Goal: Task Accomplishment & Management: Use online tool/utility

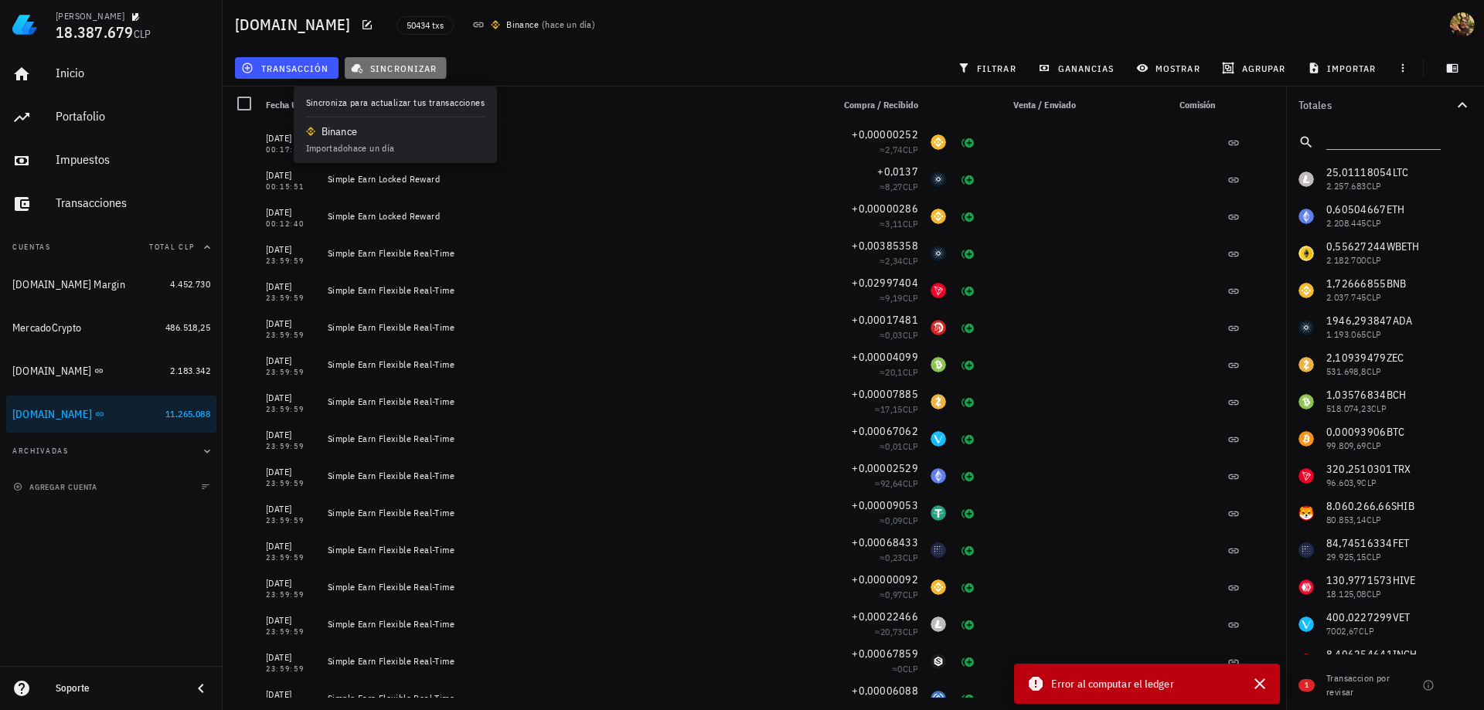
click at [418, 68] on span "sincronizar" at bounding box center [395, 68] width 83 height 12
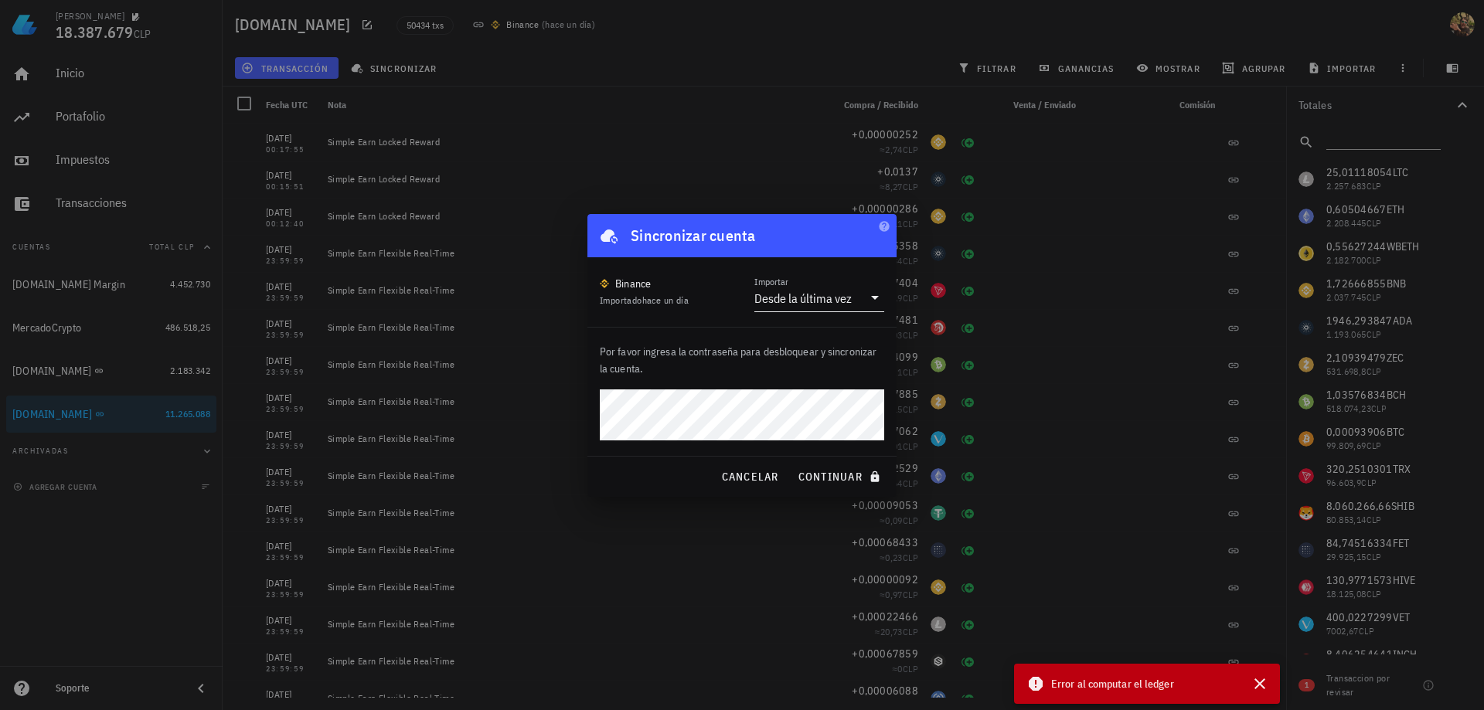
click at [818, 298] on div "Desde la última vez" at bounding box center [802, 298] width 97 height 15
click at [821, 384] on div "Intervalo de tiempo" at bounding box center [819, 383] width 105 height 15
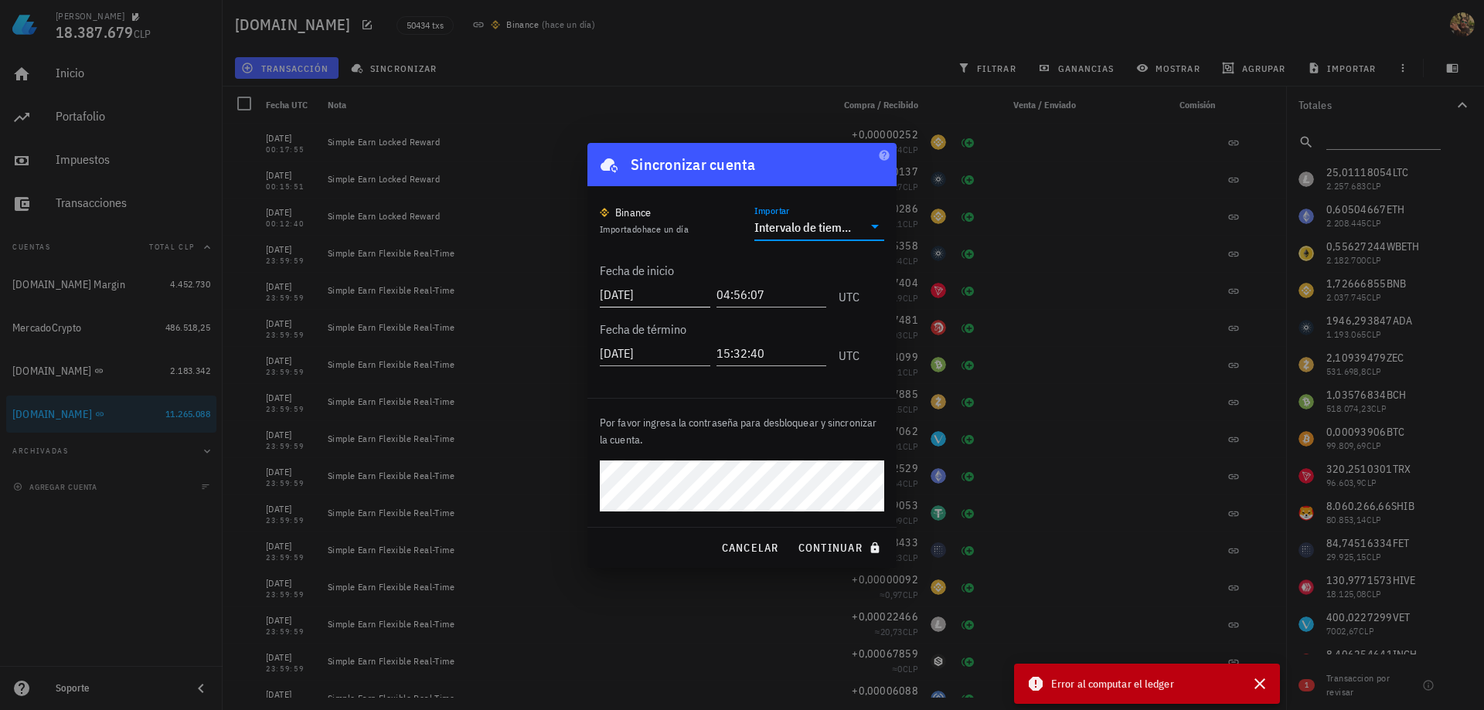
click at [632, 298] on input "[DATE]" at bounding box center [655, 294] width 111 height 25
type input "[DATE]"
type input "23:00:00"
type input "[DATE]"
type input "12:00:00"
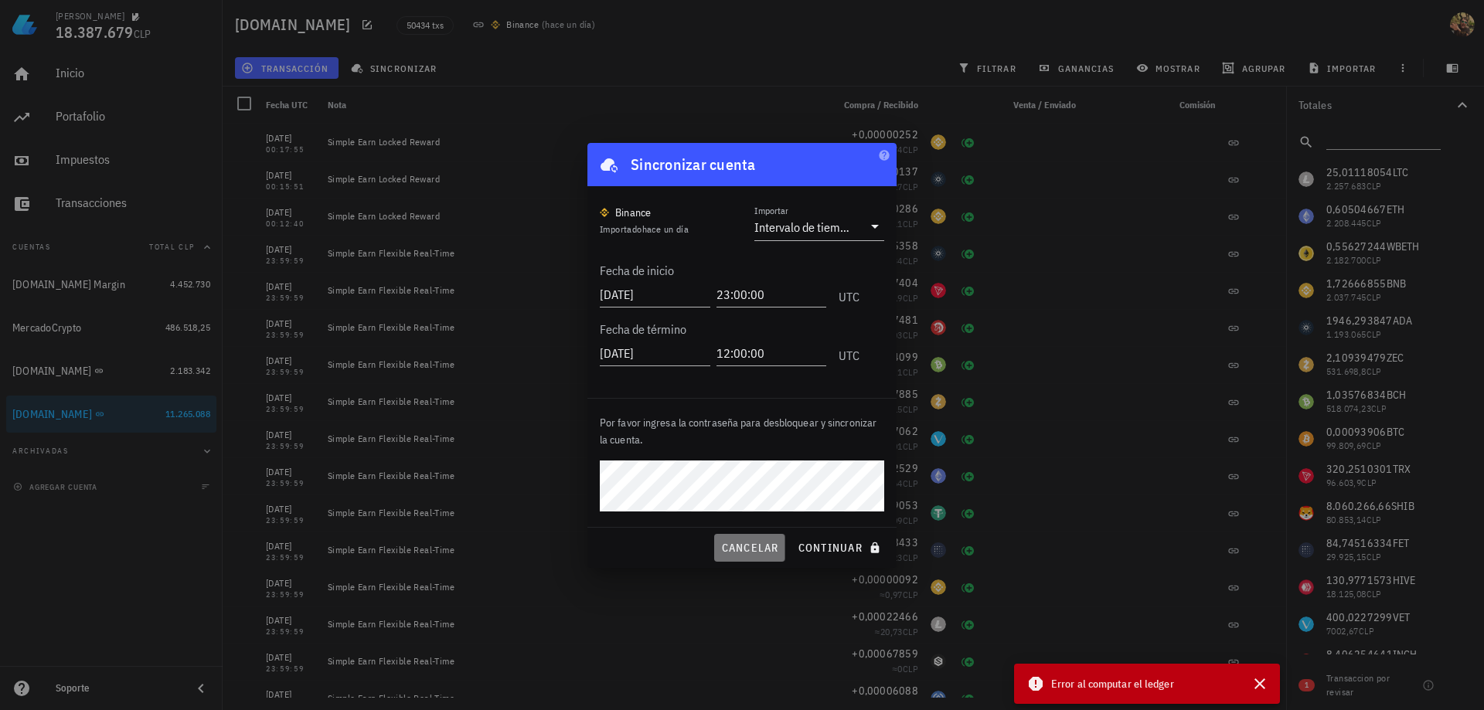
click at [737, 543] on span "cancelar" at bounding box center [749, 548] width 58 height 14
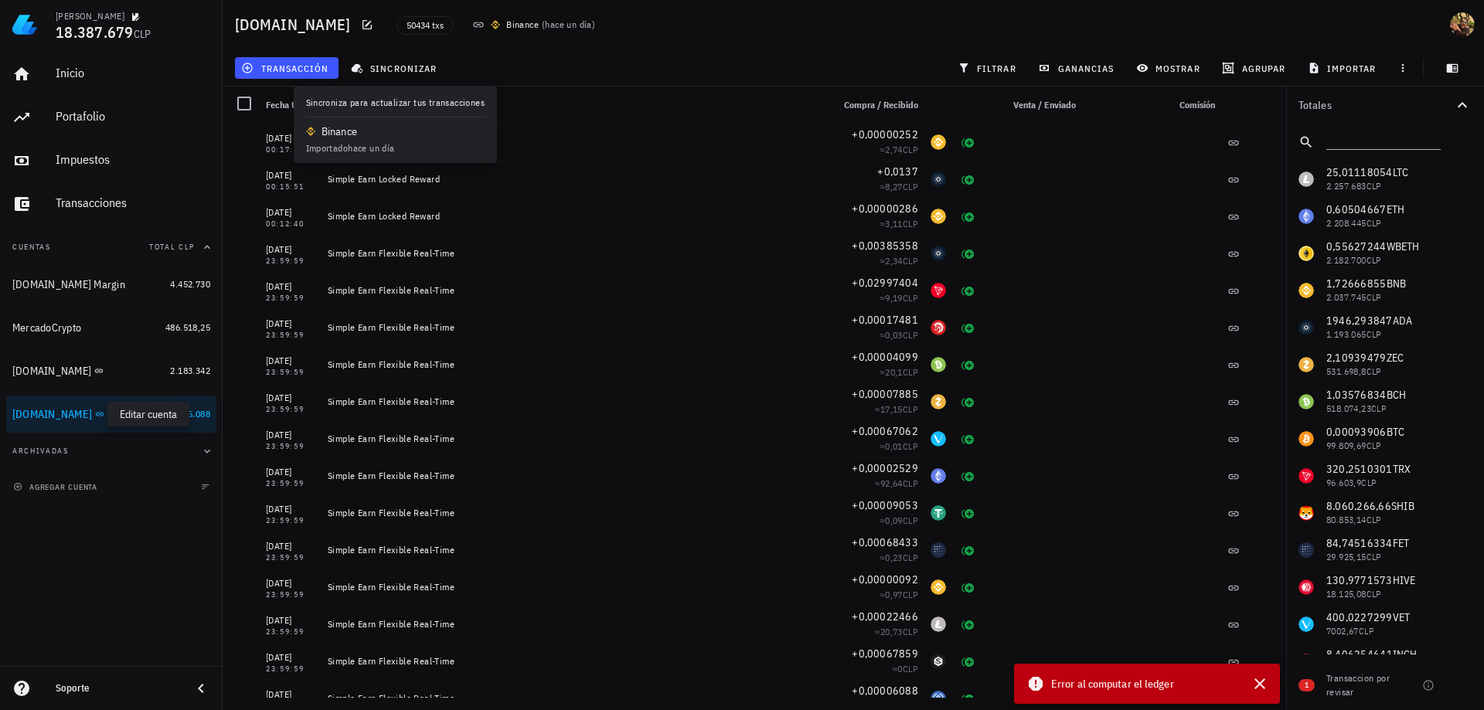
click at [112, 417] on icon "button" at bounding box center [115, 413] width 7 height 7
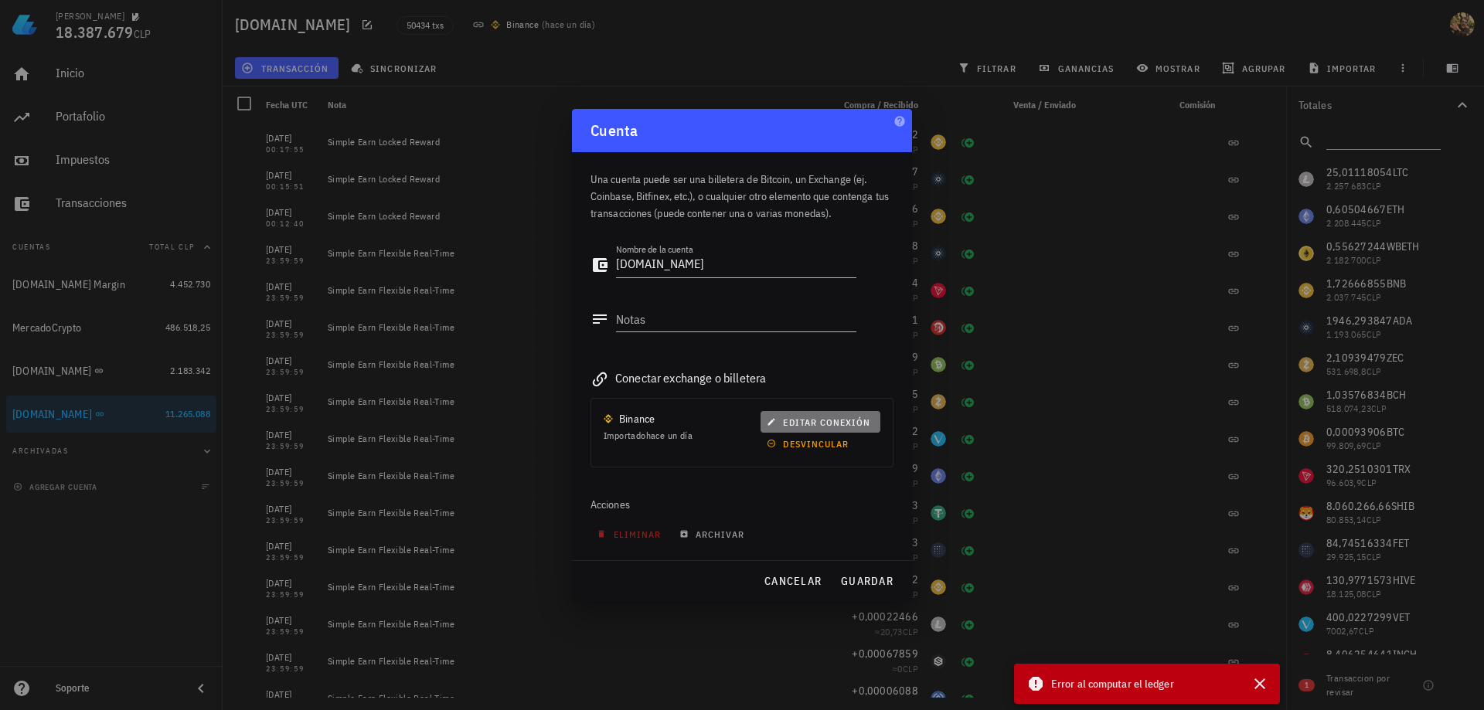
click at [829, 425] on span "editar conexión" at bounding box center [820, 423] width 100 height 12
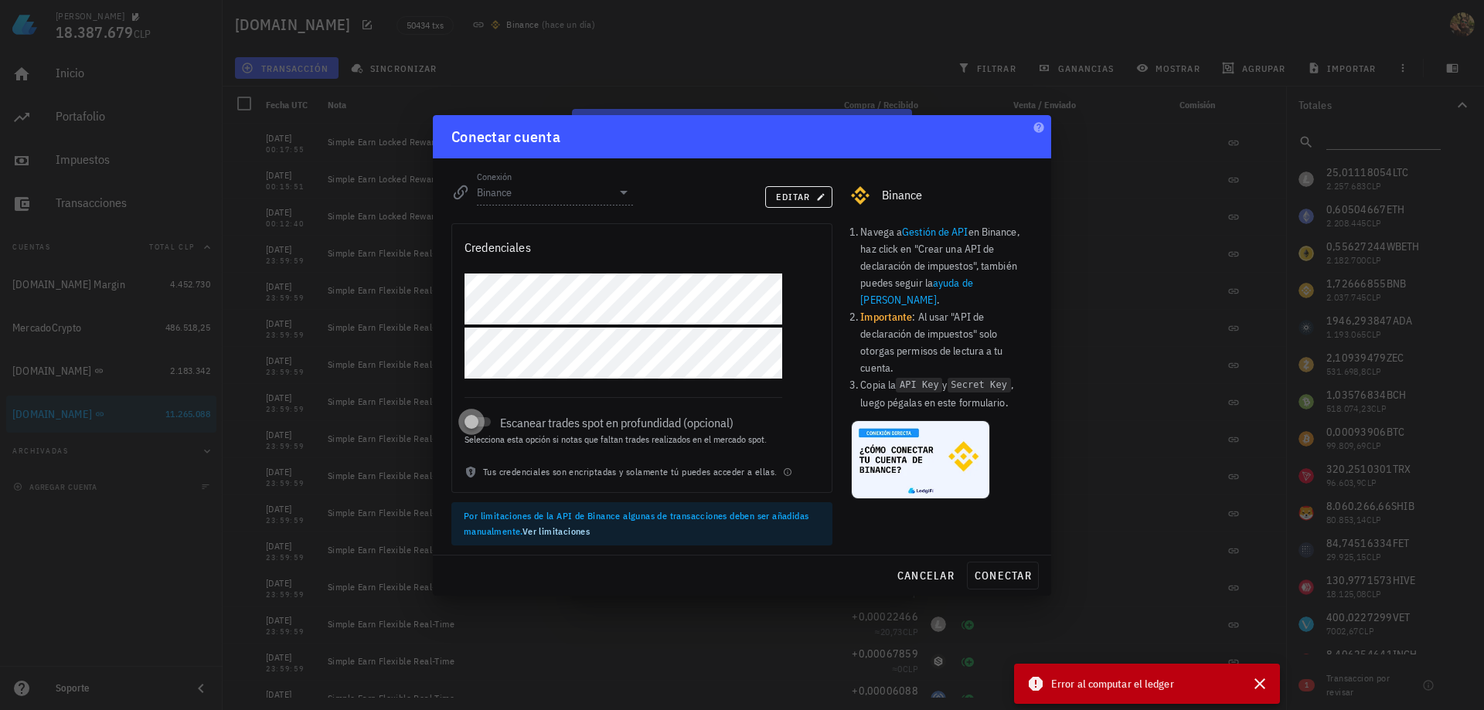
click at [477, 421] on div at bounding box center [472, 422] width 22 height 22
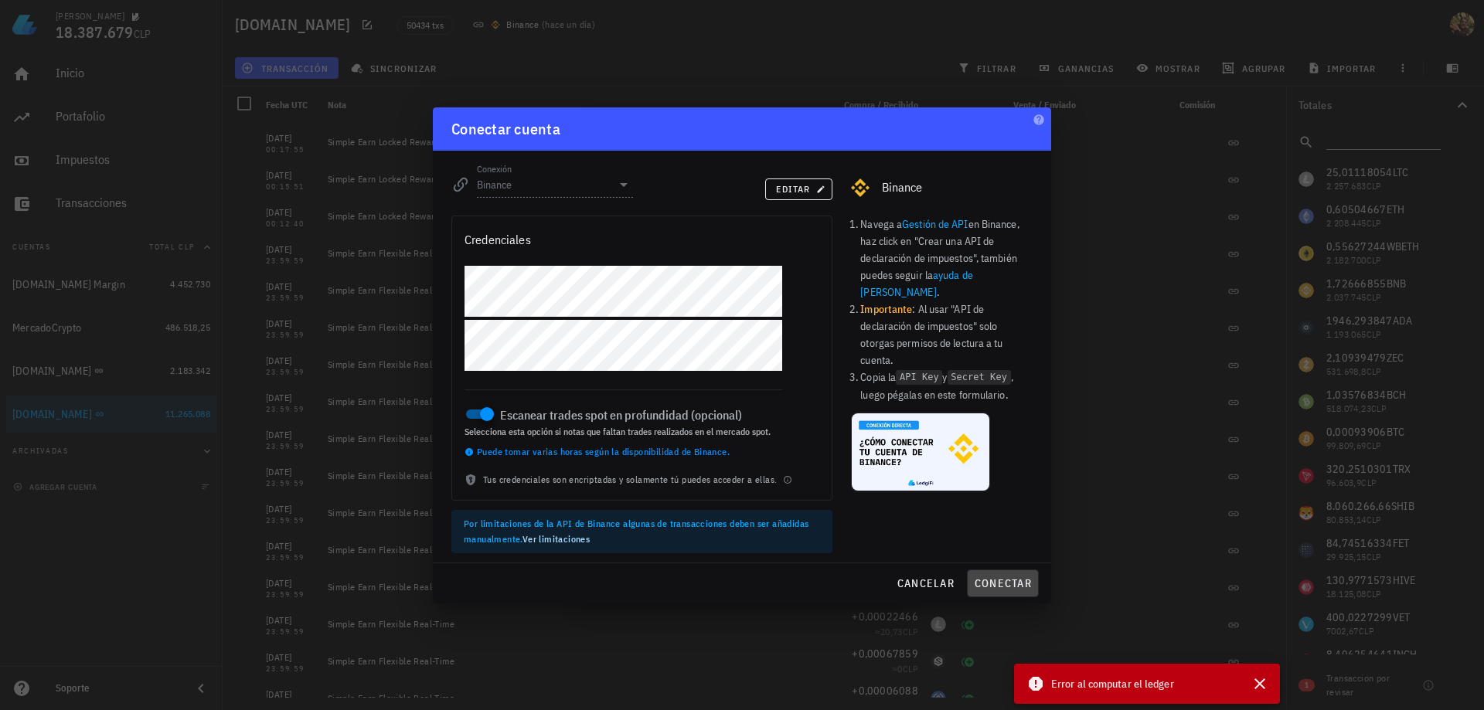
click at [1013, 585] on span "conectar" at bounding box center [1003, 584] width 58 height 14
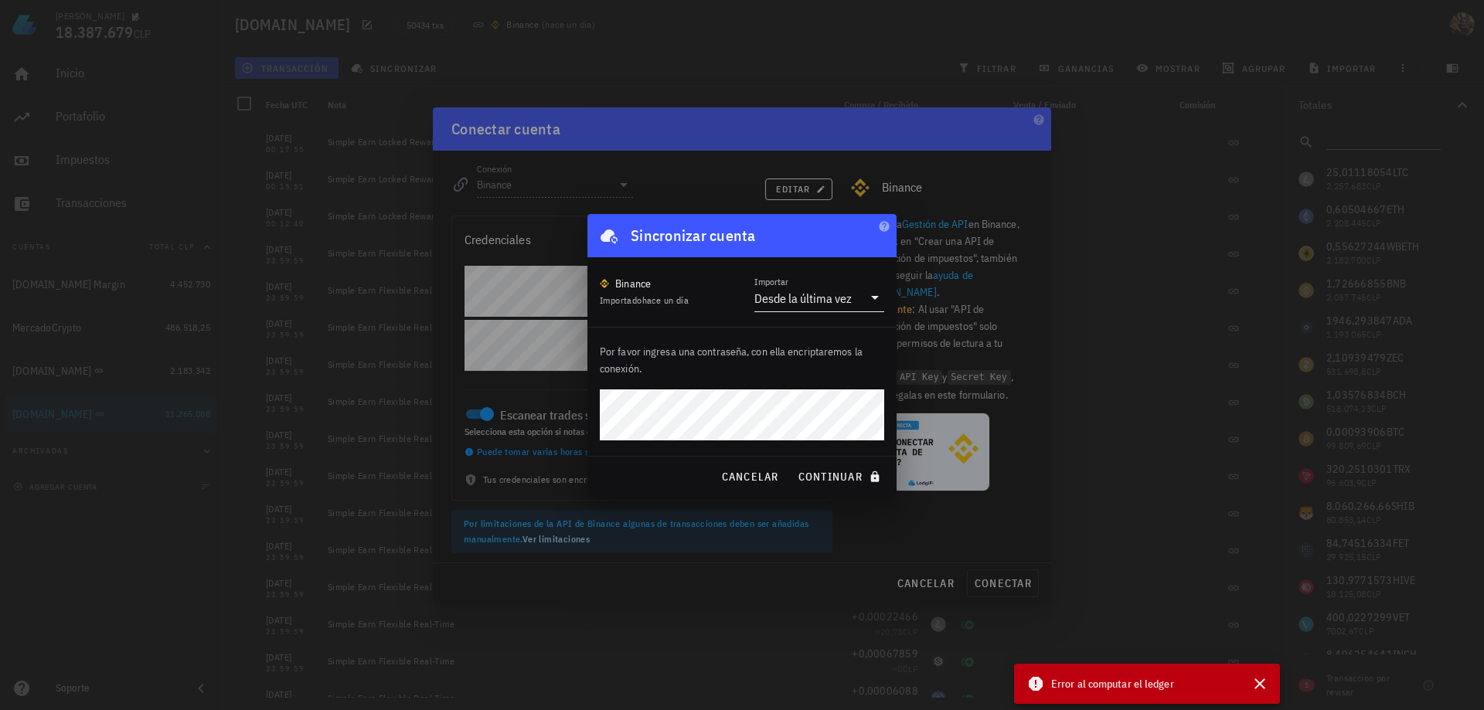
click at [853, 295] on div "Desde la última vez" at bounding box center [808, 298] width 108 height 26
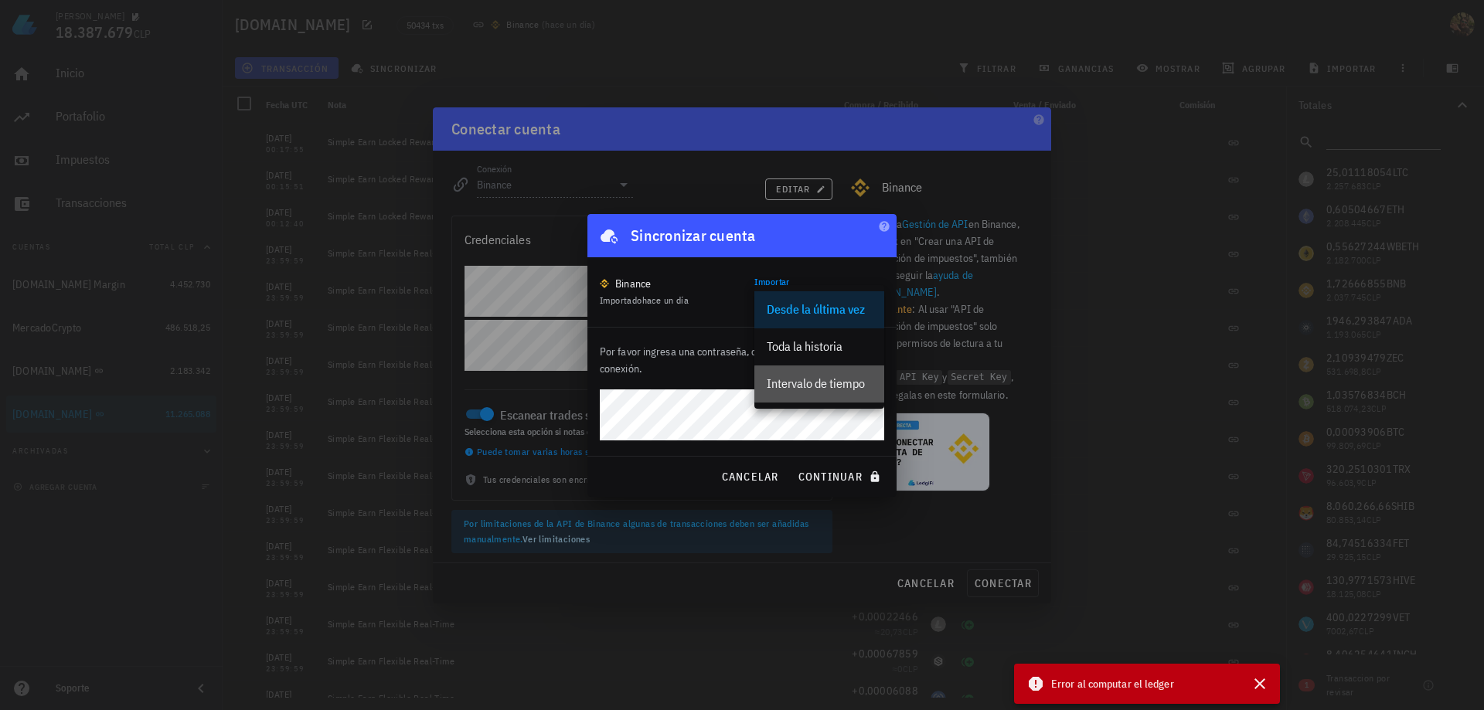
click at [836, 376] on div "Intervalo de tiempo" at bounding box center [819, 383] width 105 height 15
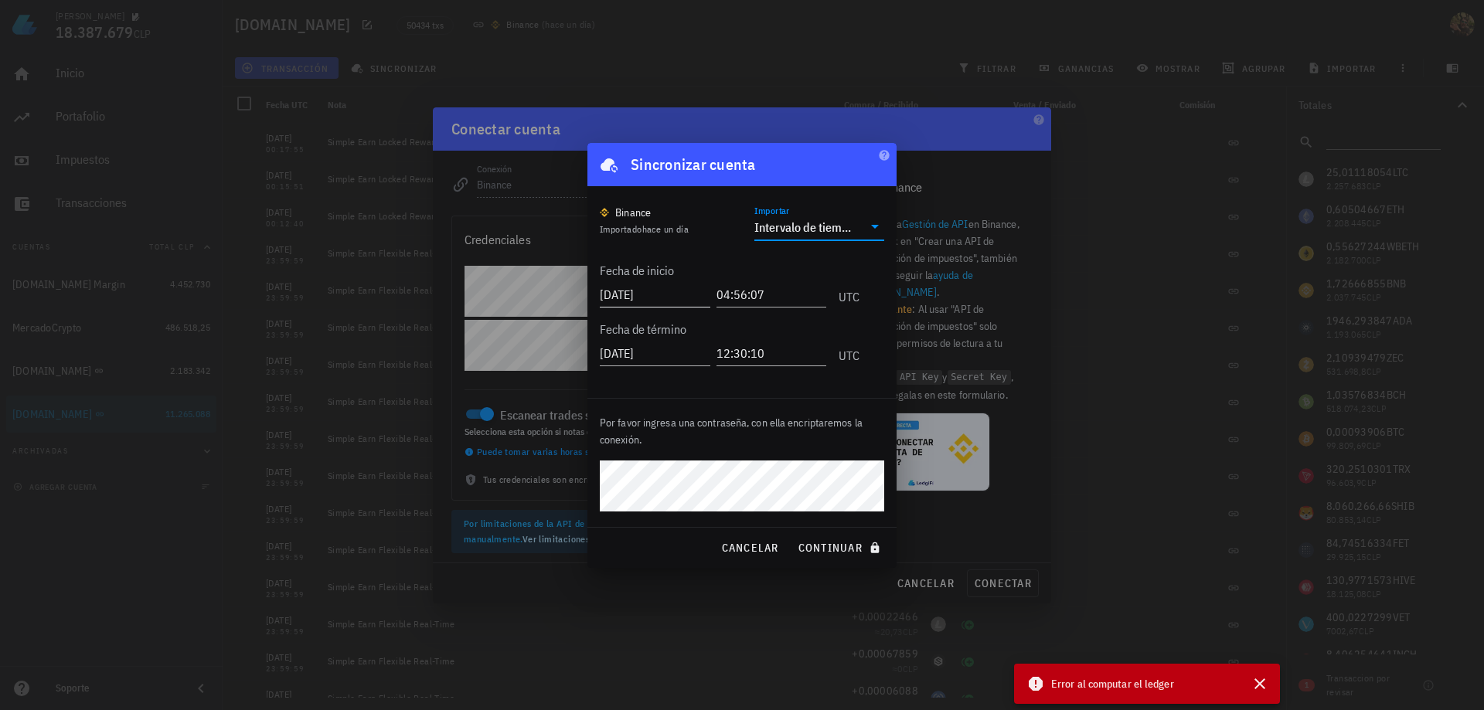
click at [631, 295] on input "[DATE]" at bounding box center [655, 294] width 111 height 25
type input "[DATE]"
type input "23:00:00"
type input "[DATE]"
type input "0"
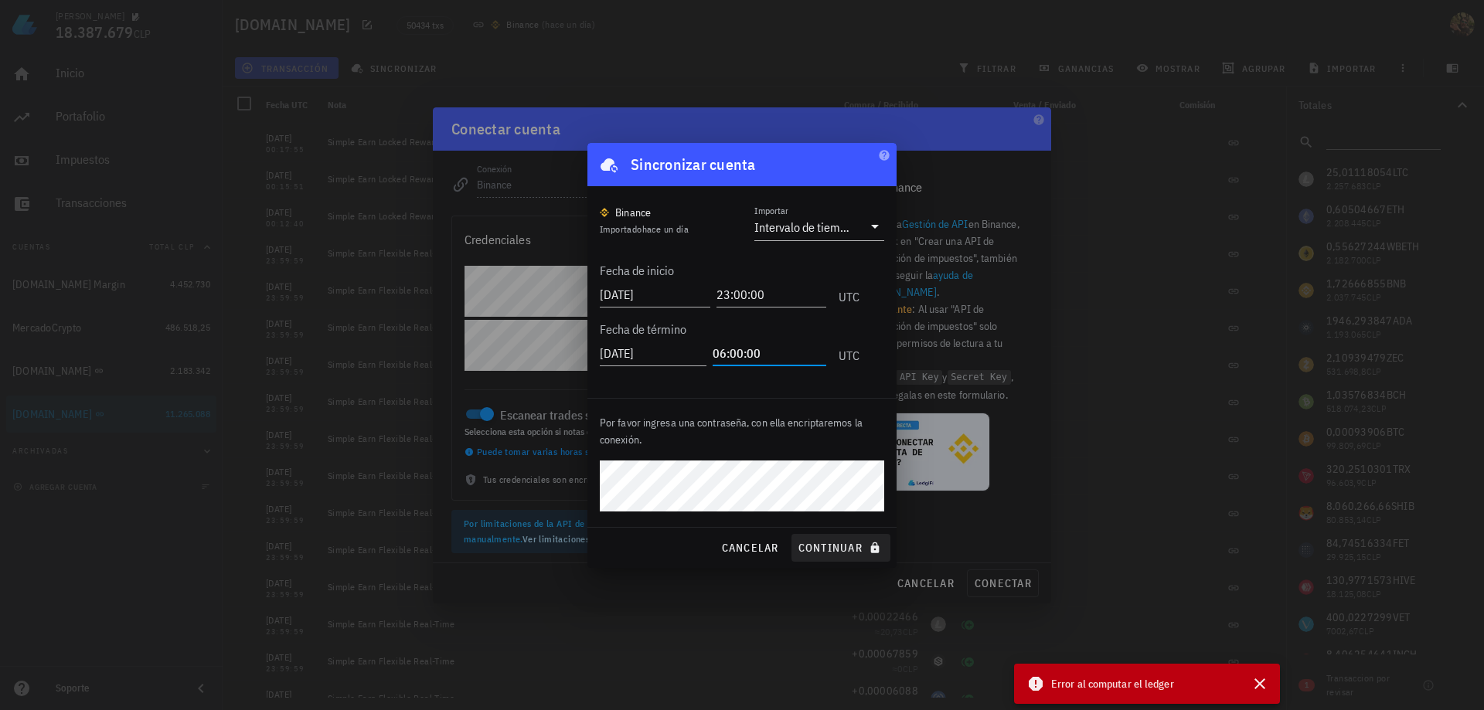
type input "06:00:00"
click at [826, 539] on button "continuar" at bounding box center [841, 548] width 99 height 28
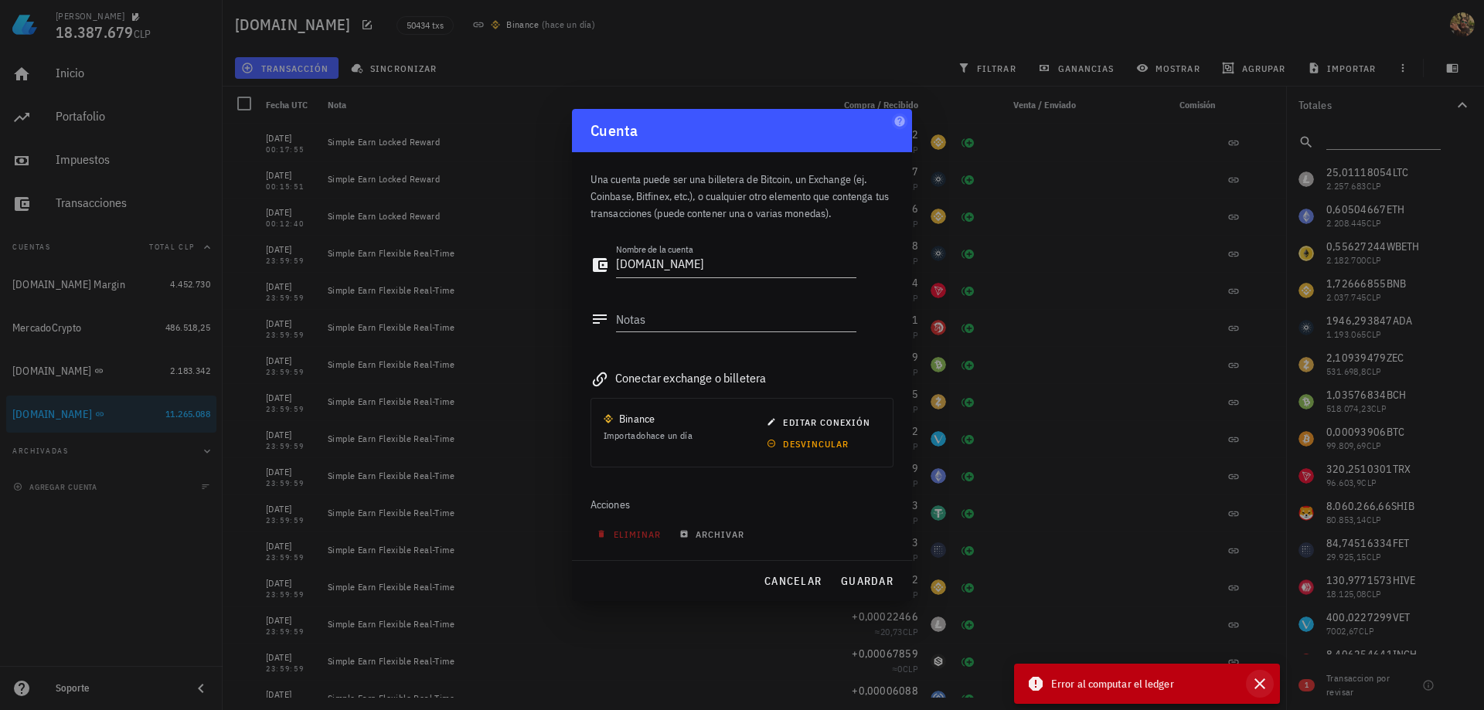
click at [1265, 680] on icon "button" at bounding box center [1260, 684] width 19 height 19
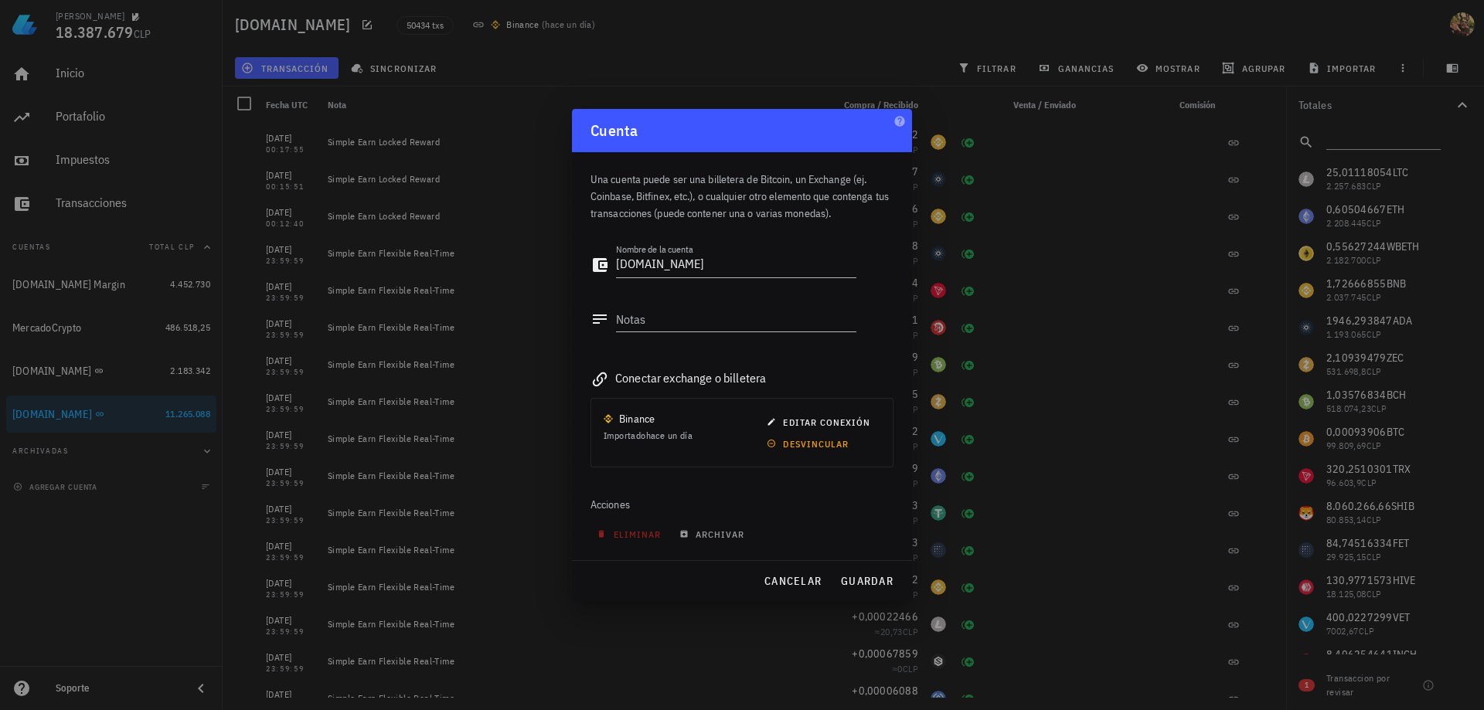
click at [908, 585] on div "cancelar guardar" at bounding box center [742, 581] width 340 height 40
click at [883, 585] on span "guardar" at bounding box center [866, 581] width 53 height 14
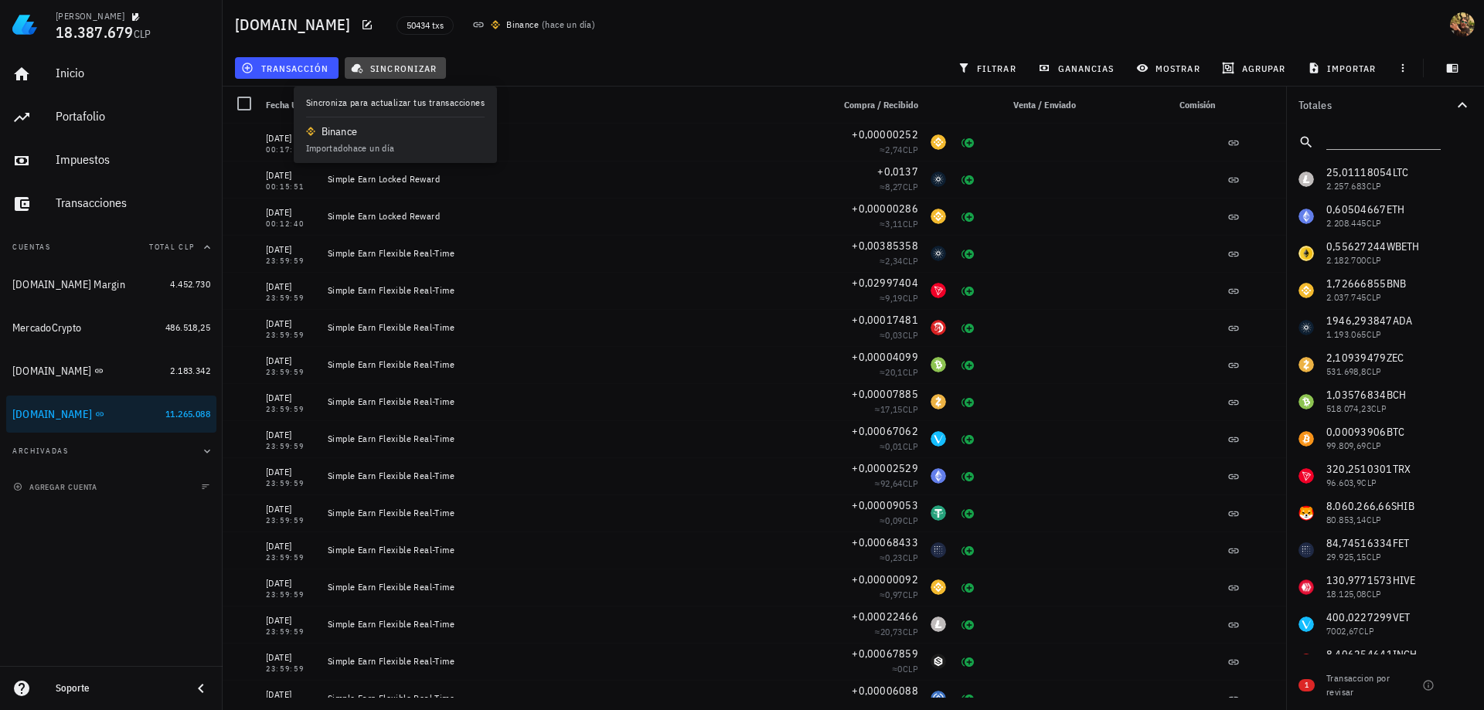
click at [392, 63] on span "sincronizar" at bounding box center [395, 68] width 83 height 12
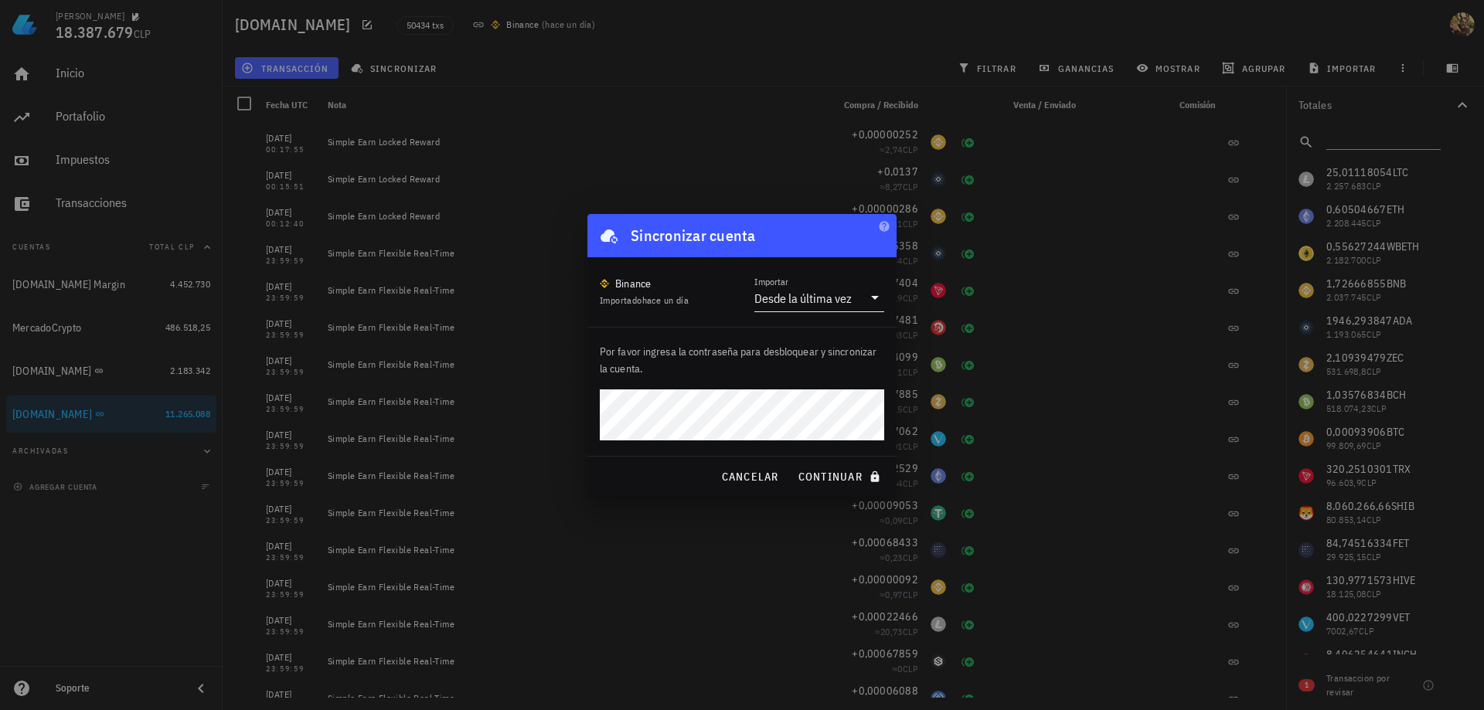
click at [824, 308] on div "Desde la última vez" at bounding box center [808, 298] width 108 height 26
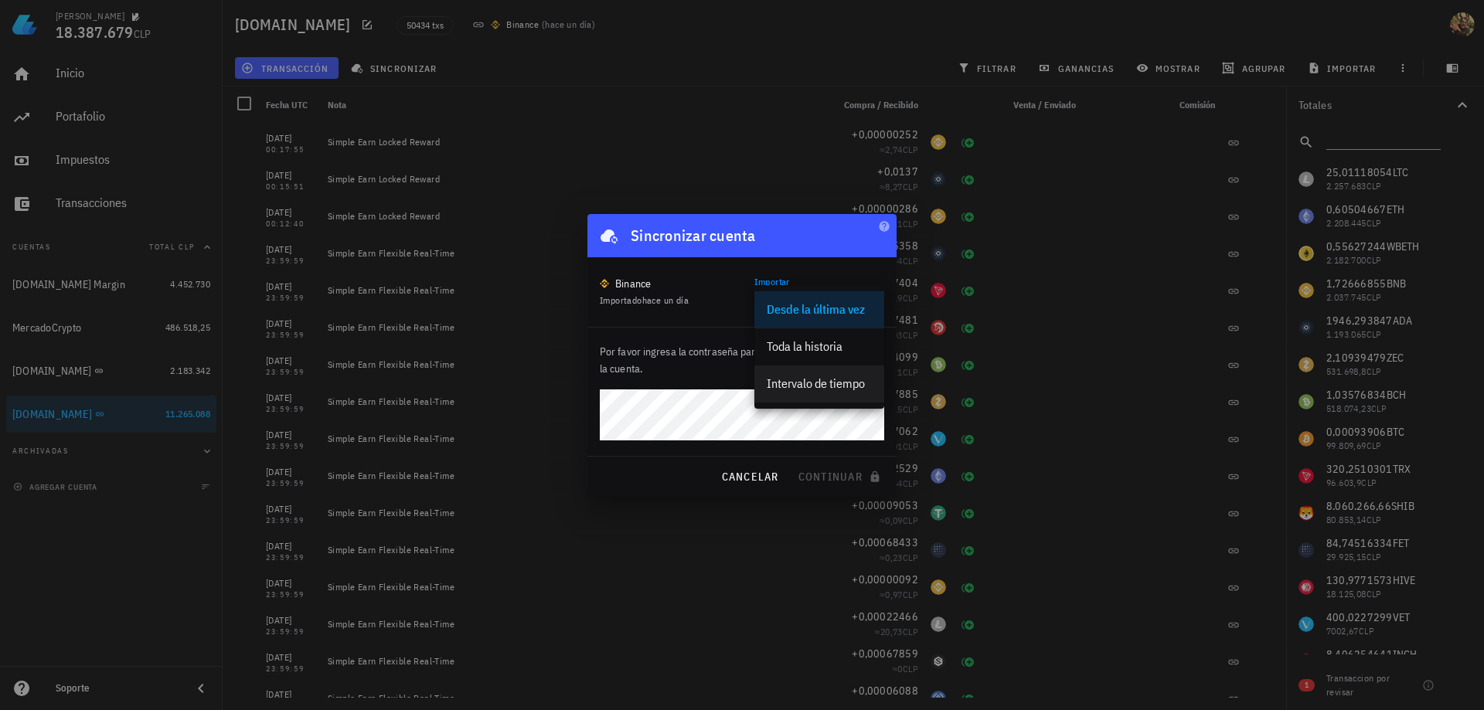
click at [826, 377] on div "Intervalo de tiempo" at bounding box center [819, 383] width 105 height 15
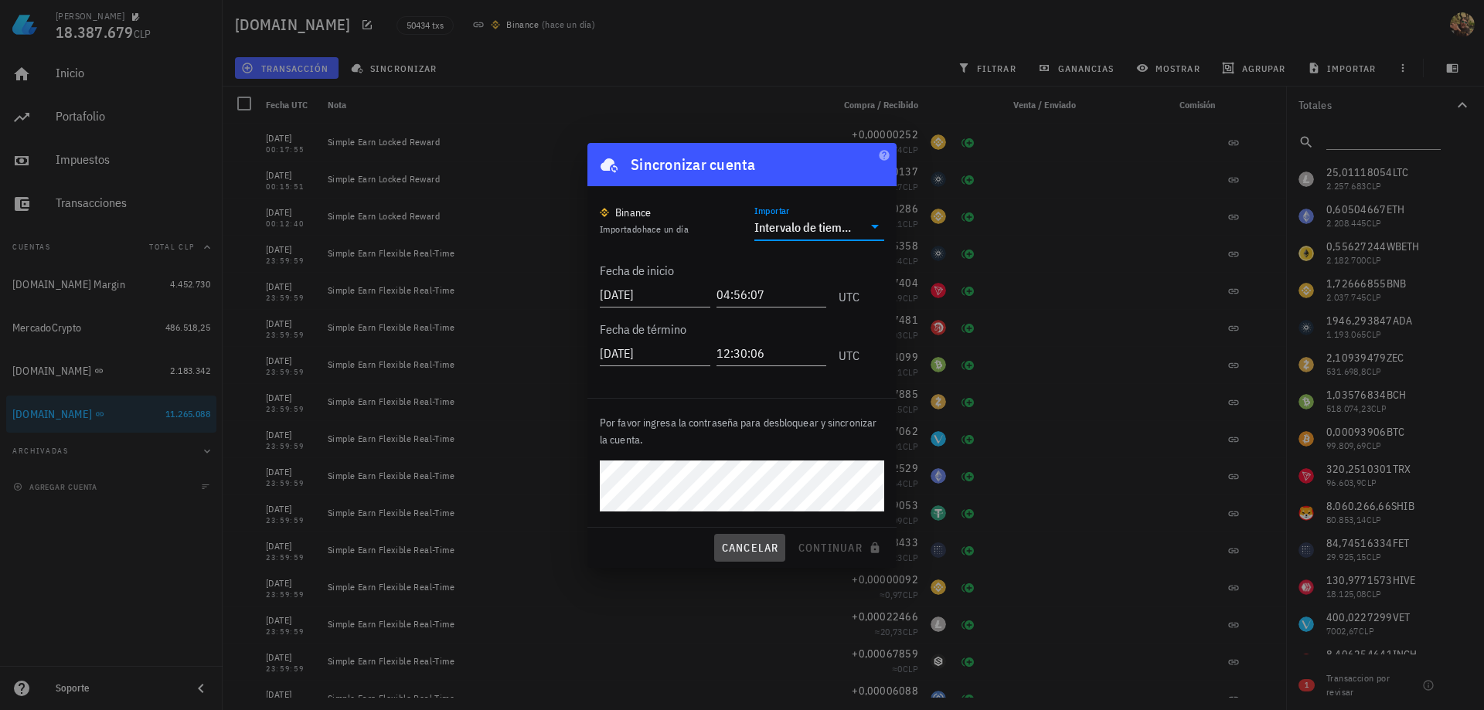
click at [726, 551] on span "cancelar" at bounding box center [749, 548] width 58 height 14
